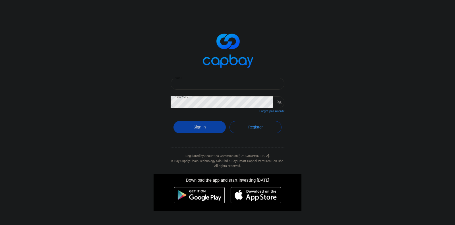
type input "[EMAIL_ADDRESS][DOMAIN_NAME]"
click at [199, 129] on button "Sign In" at bounding box center [199, 127] width 52 height 12
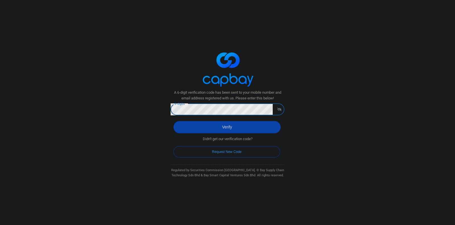
click at [214, 120] on div "Verify" at bounding box center [228, 128] width 114 height 21
click at [215, 125] on button "Verify" at bounding box center [226, 127] width 107 height 12
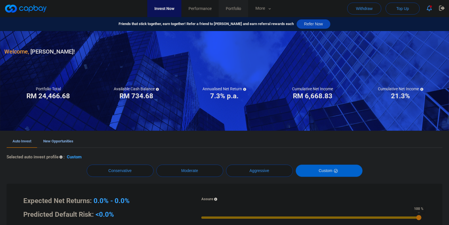
click at [241, 8] on span "Portfolio" at bounding box center [233, 8] width 15 height 6
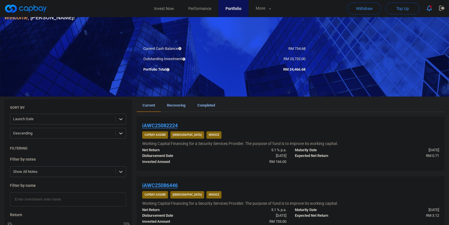
scroll to position [35, 0]
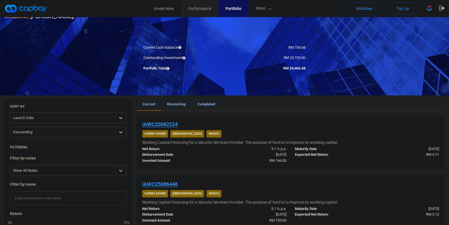
click at [200, 7] on span "Performance" at bounding box center [199, 8] width 23 height 6
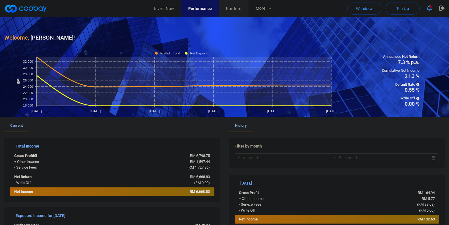
click at [248, 14] on link "Portfolio" at bounding box center [234, 8] width 30 height 17
